Goal: Use online tool/utility

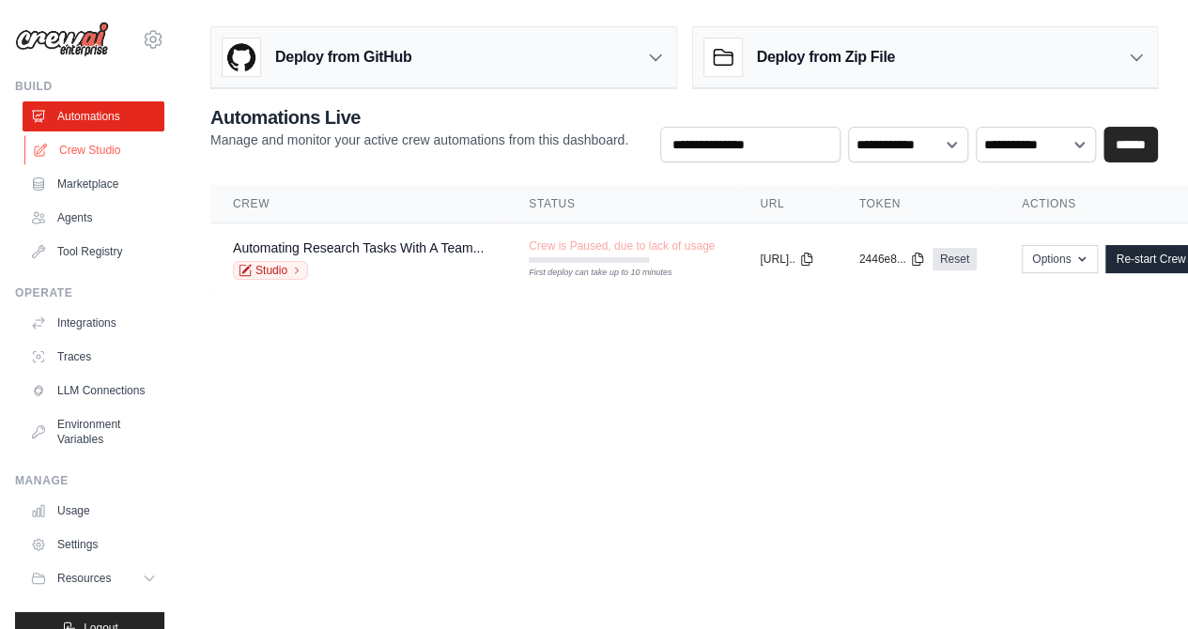
click at [88, 156] on link "Crew Studio" at bounding box center [95, 150] width 142 height 30
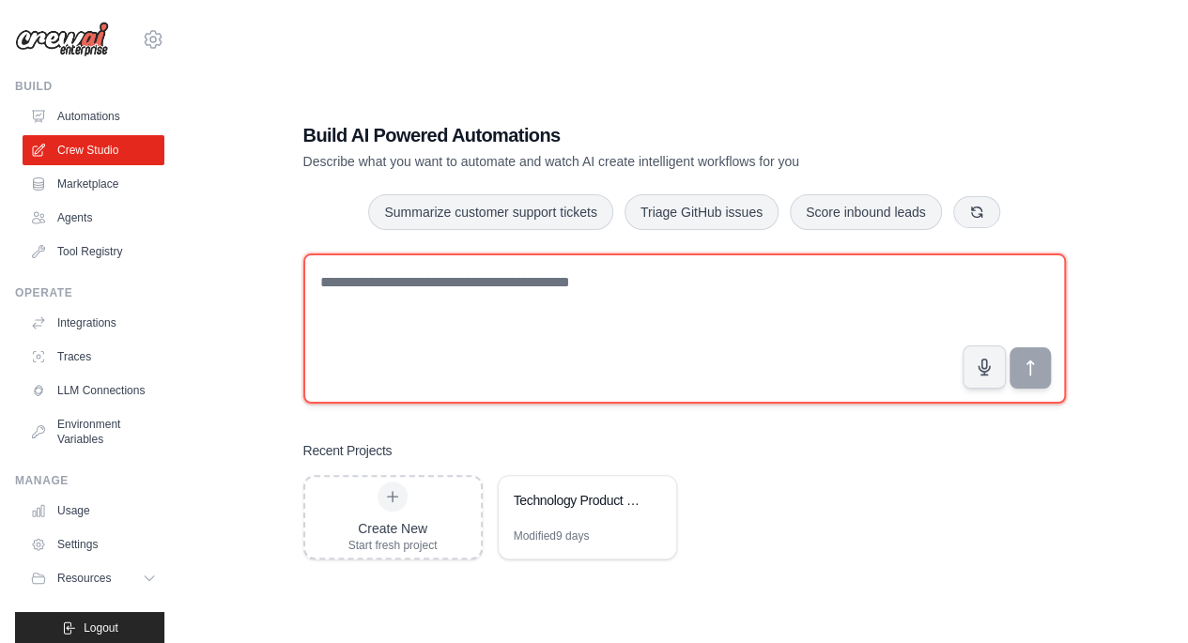
click at [597, 325] on textarea at bounding box center [684, 329] width 763 height 150
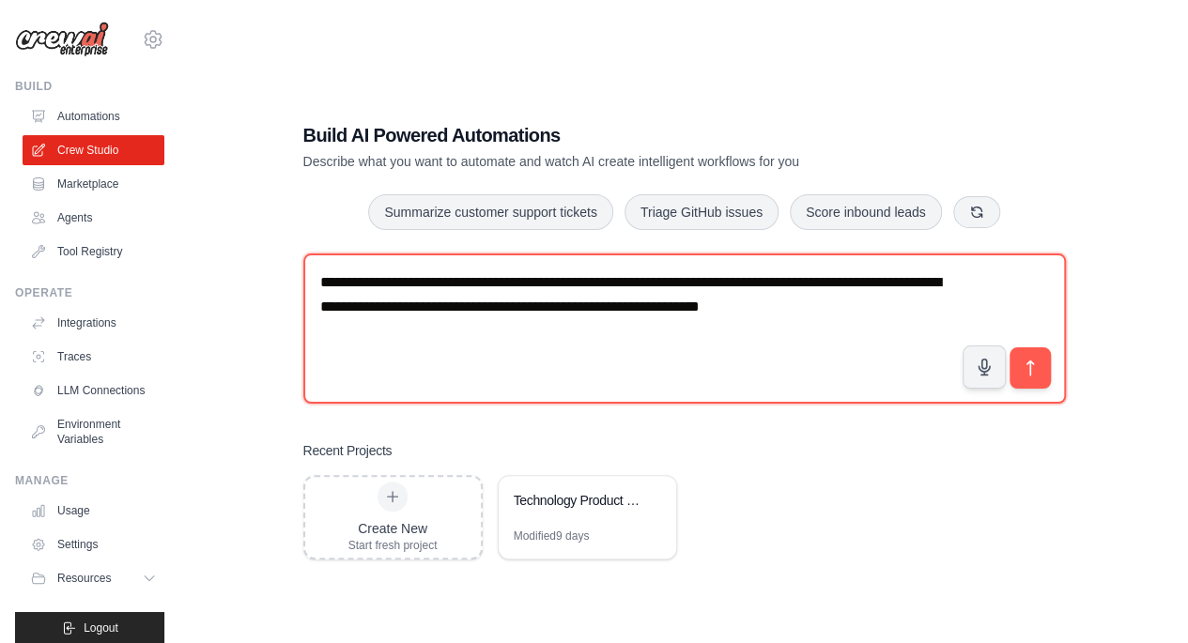
type textarea "**********"
